Goal: Transaction & Acquisition: Purchase product/service

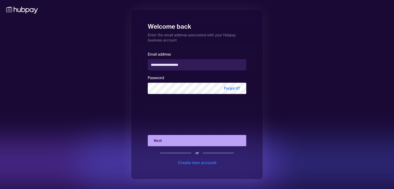
click at [173, 138] on button "Next" at bounding box center [197, 140] width 98 height 11
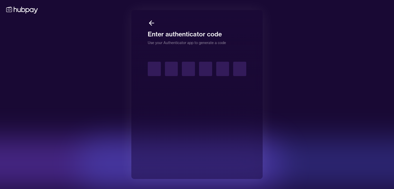
type input "*"
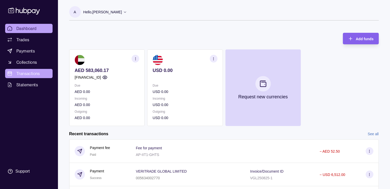
click at [28, 74] on span "Transactions" at bounding box center [28, 73] width 24 height 6
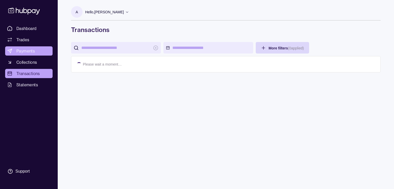
click at [28, 53] on span "Payments" at bounding box center [25, 51] width 18 height 6
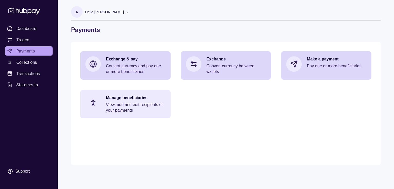
click at [129, 99] on p "Manage beneficiaries" at bounding box center [135, 98] width 59 height 6
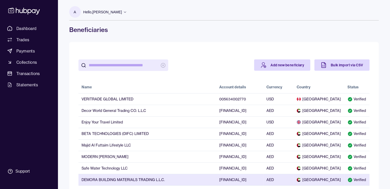
click at [141, 178] on td "DEMORA BUILDING MATERIALS TRADING L.L.C." at bounding box center [147, 180] width 138 height 12
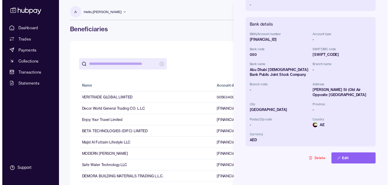
scroll to position [155, 0]
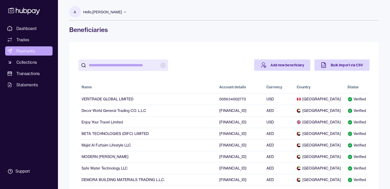
click at [32, 53] on span "Payments" at bounding box center [25, 51] width 18 height 6
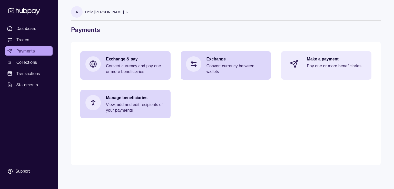
click at [332, 62] on div "Make a payment Pay one or more beneficiaries" at bounding box center [335, 63] width 59 height 15
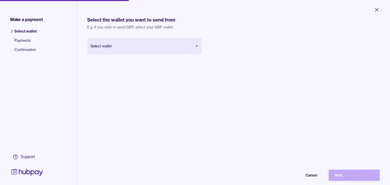
click at [176, 39] on html "Close Make a payment Select wallet Payments Confirmation Support Select the wal…" at bounding box center [195, 92] width 390 height 185
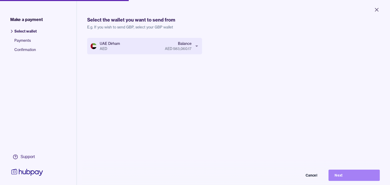
click at [344, 175] on button "Next" at bounding box center [353, 175] width 51 height 11
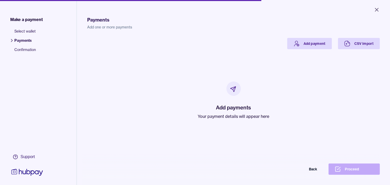
click at [354, 171] on div "Back Proceed" at bounding box center [194, 168] width 369 height 11
click at [325, 43] on link "Add payment" at bounding box center [309, 43] width 45 height 11
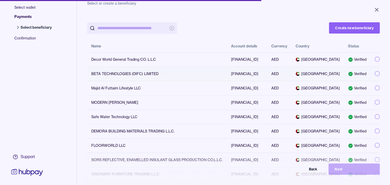
scroll to position [51, 0]
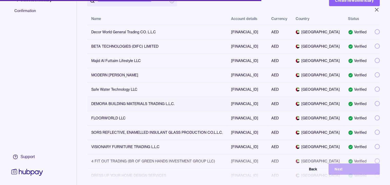
click at [144, 111] on td "DEMORA BUILDING MATERIALS TRADING L.L.C." at bounding box center [157, 104] width 140 height 14
click at [349, 171] on button "Next" at bounding box center [353, 168] width 51 height 11
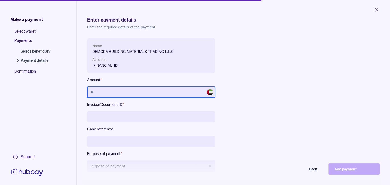
click at [98, 92] on input "text" at bounding box center [151, 92] width 128 height 11
click at [111, 95] on input "text" at bounding box center [151, 92] width 128 height 11
type input "*****"
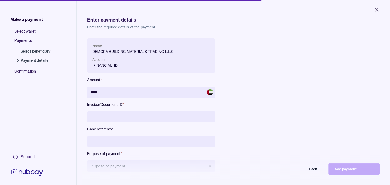
click at [119, 112] on input at bounding box center [151, 116] width 128 height 11
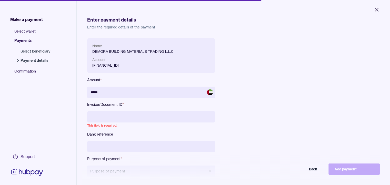
click at [105, 117] on input at bounding box center [151, 116] width 128 height 11
paste input "**********"
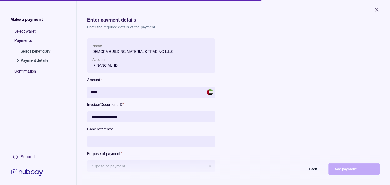
drag, startPoint x: 109, startPoint y: 115, endPoint x: 132, endPoint y: 117, distance: 22.6
click at [109, 116] on input "**********" at bounding box center [151, 116] width 128 height 11
drag, startPoint x: 118, startPoint y: 116, endPoint x: 131, endPoint y: 123, distance: 14.7
click at [119, 117] on input "**********" at bounding box center [151, 116] width 128 height 11
click at [135, 115] on input "**********" at bounding box center [151, 116] width 128 height 11
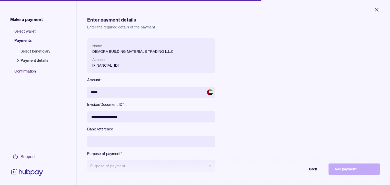
paste input "**********"
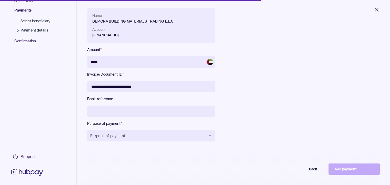
scroll to position [73, 0]
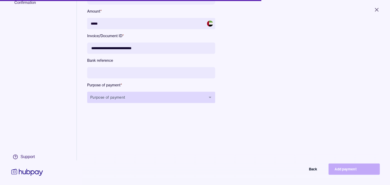
type input "**********"
click at [127, 96] on button "Purpose of payment" at bounding box center [151, 97] width 128 height 11
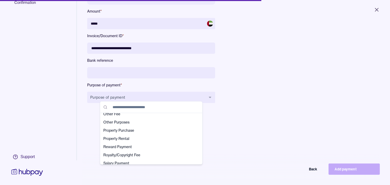
scroll to position [128, 0]
click at [128, 122] on span "Other Purposes" at bounding box center [148, 121] width 90 height 5
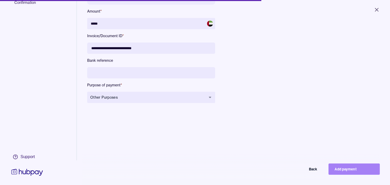
click at [342, 172] on button "Add payment" at bounding box center [353, 168] width 51 height 11
type input "****"
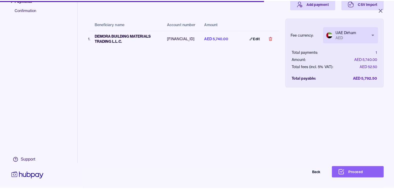
scroll to position [44, 0]
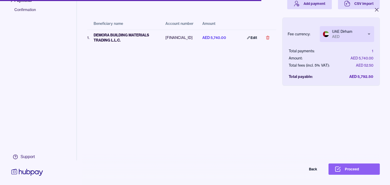
drag, startPoint x: 355, startPoint y: 176, endPoint x: 355, endPoint y: 171, distance: 4.6
click at [355, 175] on button "Proceed" at bounding box center [353, 168] width 51 height 11
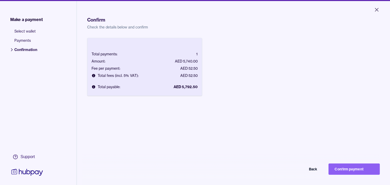
click at [355, 171] on button "Confirm payment" at bounding box center [353, 168] width 51 height 11
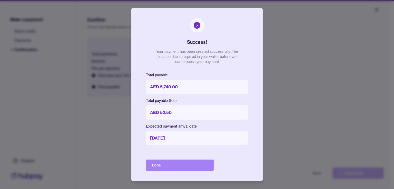
click at [171, 166] on button "Done" at bounding box center [180, 165] width 68 height 11
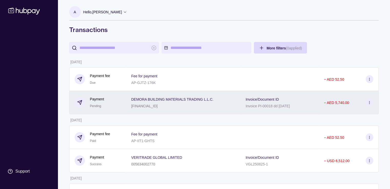
click at [370, 102] on icon at bounding box center [369, 103] width 4 height 4
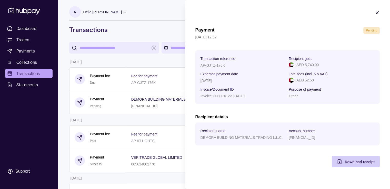
click at [358, 163] on span "Download receipt" at bounding box center [359, 162] width 30 height 4
